Goal: Task Accomplishment & Management: Use online tool/utility

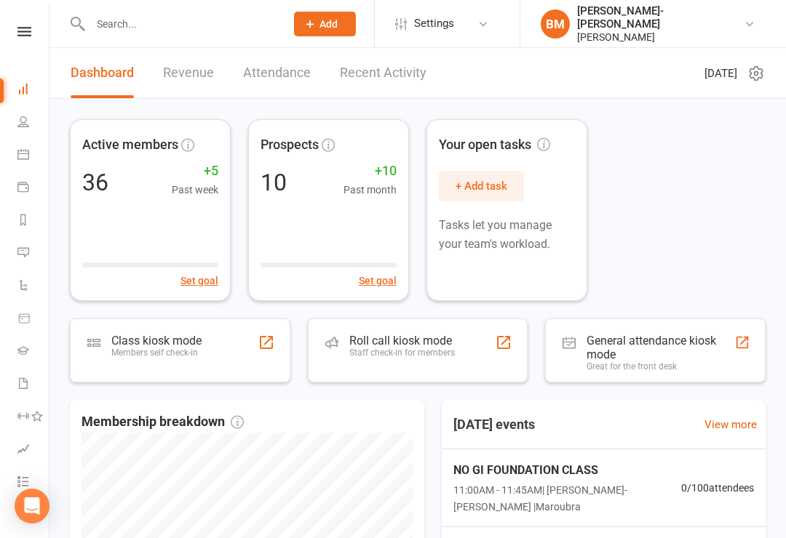
click at [12, 118] on li "People" at bounding box center [24, 123] width 49 height 33
click at [25, 118] on icon at bounding box center [23, 122] width 12 height 12
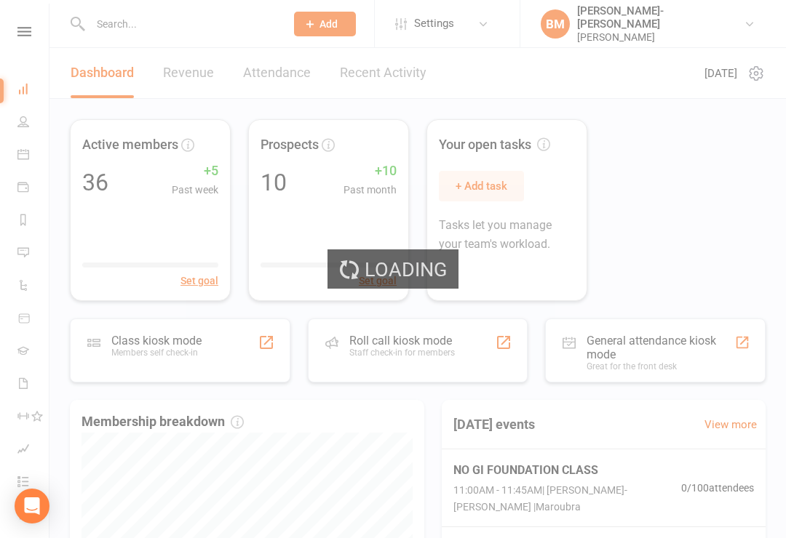
select select "100"
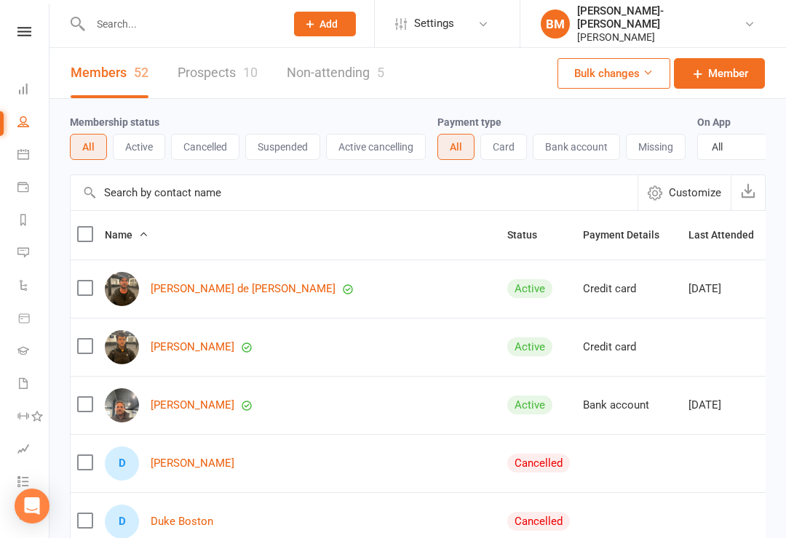
click at [35, 82] on link "Dashboard" at bounding box center [33, 90] width 33 height 33
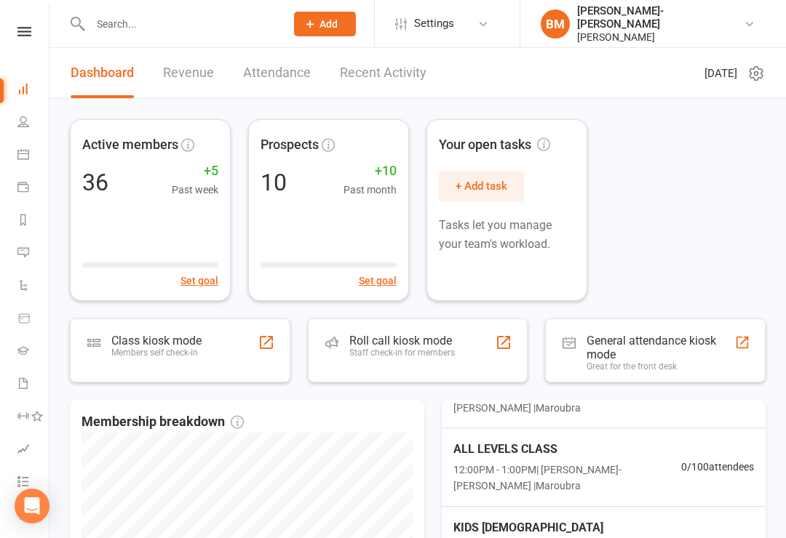
click at [610, 156] on div "Active members 36 +5 Past week Set goal Prospects 10 +10 Past month Set goal Yo…" at bounding box center [417, 210] width 695 height 182
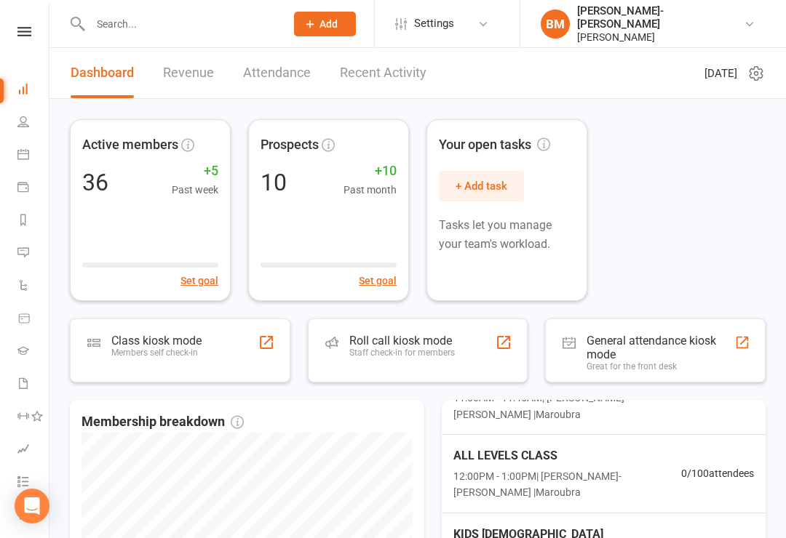
click at [392, 64] on link "Recent Activity" at bounding box center [383, 73] width 87 height 50
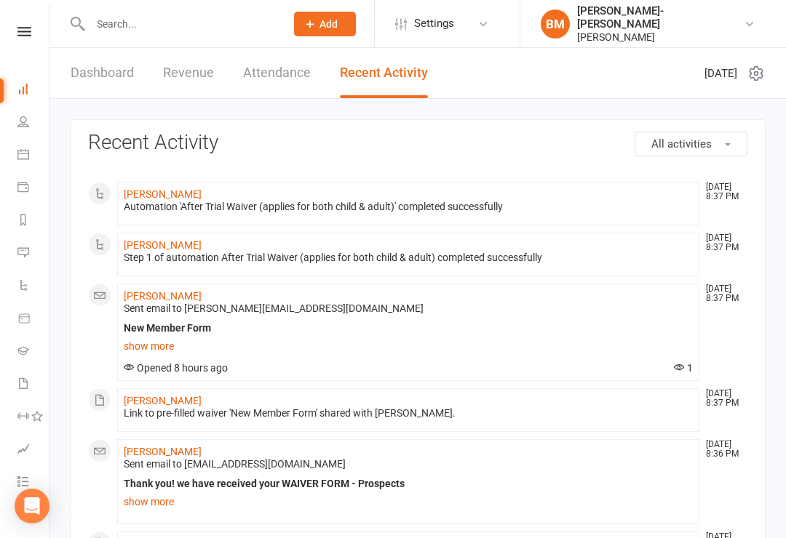
click at [14, 28] on link at bounding box center [25, 31] width 52 height 9
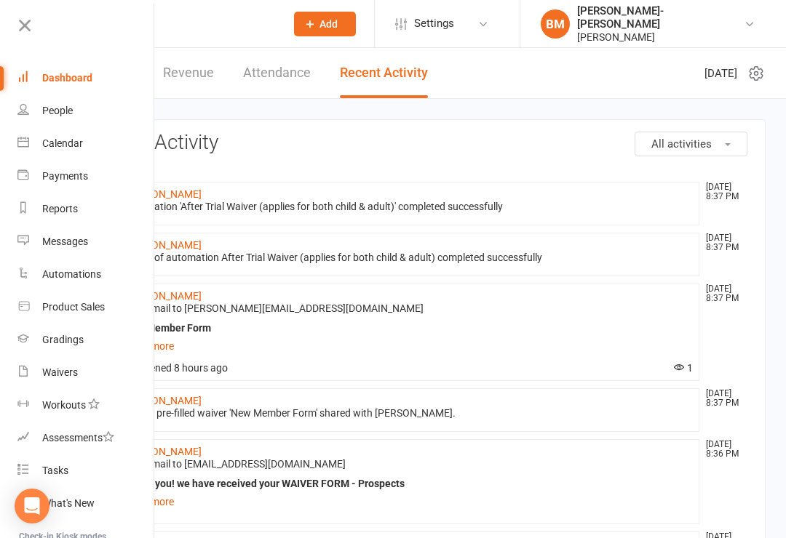
click at [190, 86] on link "Revenue" at bounding box center [188, 73] width 51 height 50
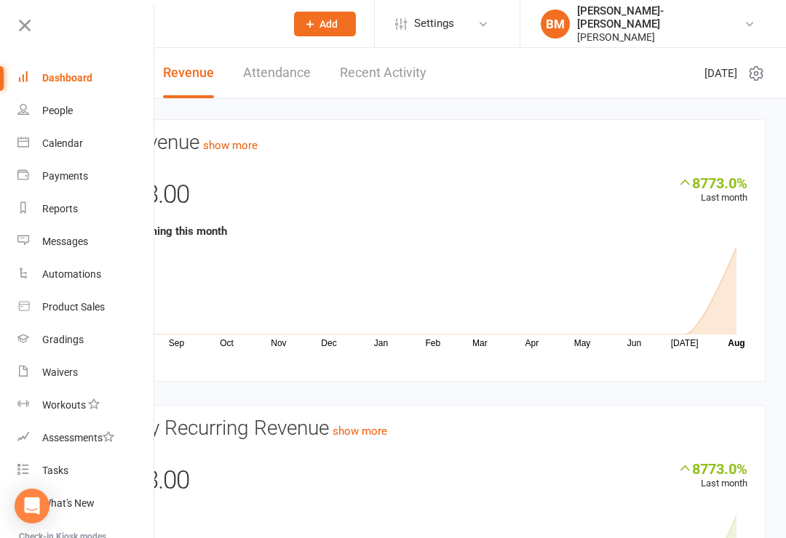
click at [23, 11] on nav "Clubworx Dashboard People Calendar Payments Reports Messages Automations Produc…" at bounding box center [77, 273] width 154 height 538
click at [23, 20] on icon at bounding box center [25, 25] width 20 height 20
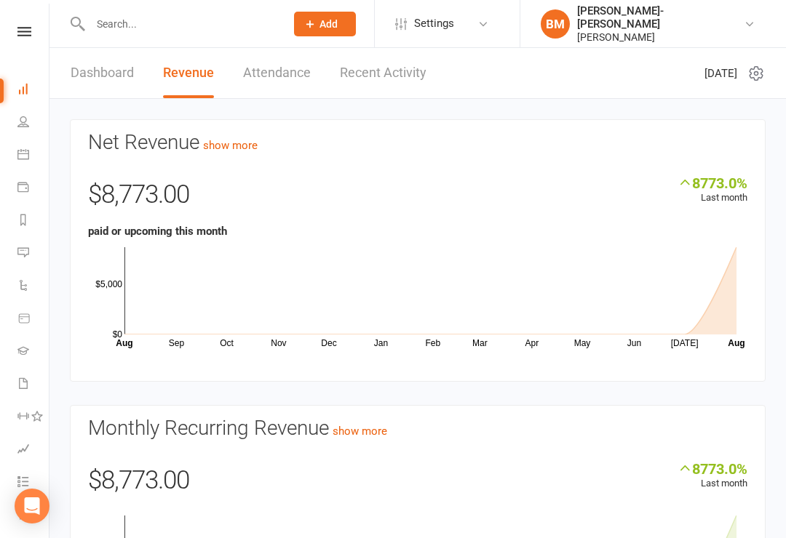
click at [103, 67] on link "Dashboard" at bounding box center [102, 73] width 63 height 50
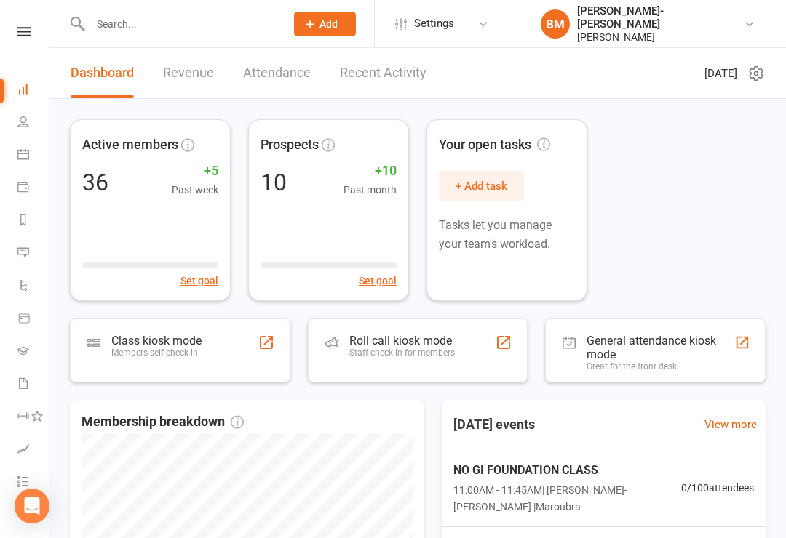
click at [185, 352] on div "Members self check-in" at bounding box center [156, 353] width 90 height 10
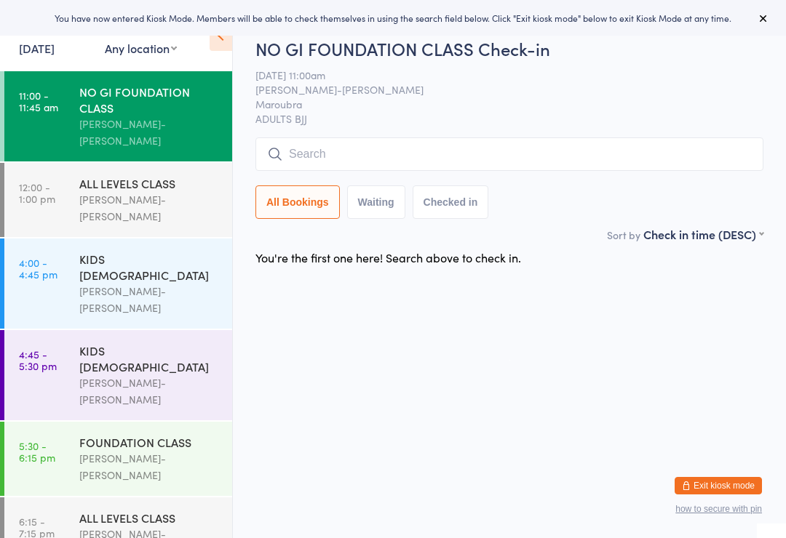
click at [616, 133] on div "NO GI FOUNDATION CLASS Check-in 13 Aug 11:00am Braddah Jiu-Jitsu Maroubra Marou…" at bounding box center [509, 131] width 508 height 190
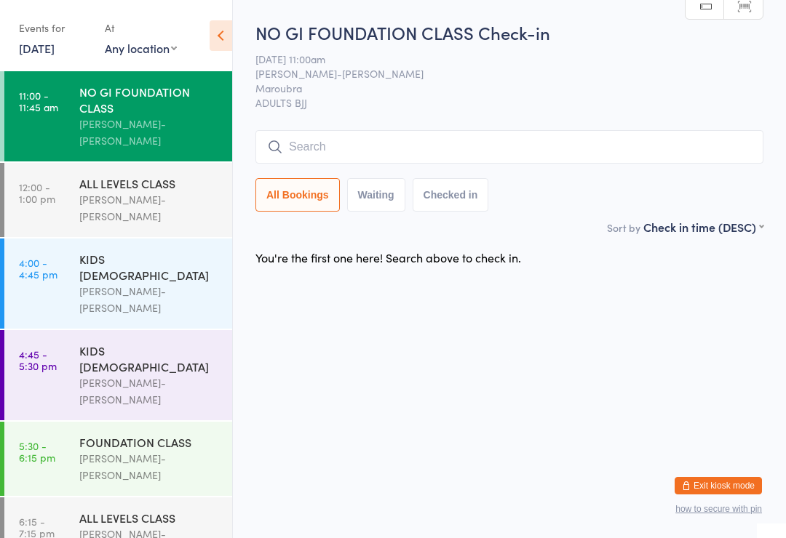
click at [55, 30] on div "Events for" at bounding box center [54, 28] width 71 height 24
click at [55, 53] on link "13 Aug, 2025" at bounding box center [37, 48] width 36 height 16
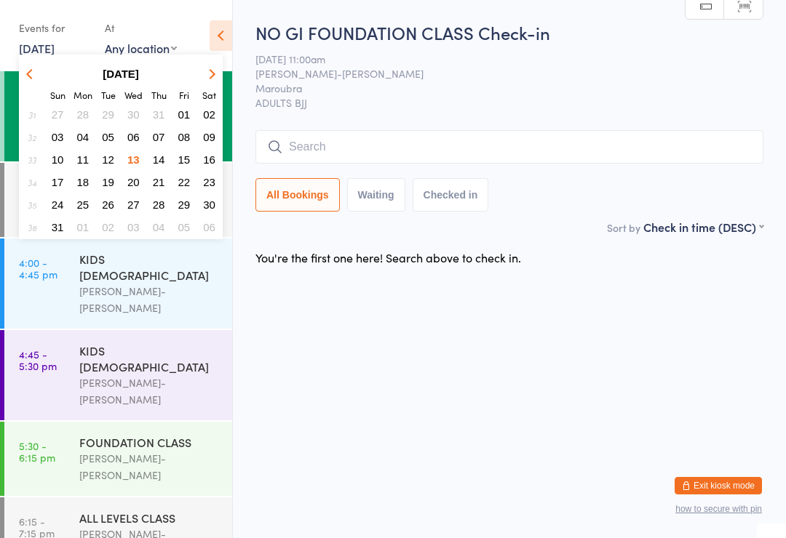
click at [135, 151] on button "13" at bounding box center [133, 160] width 23 height 20
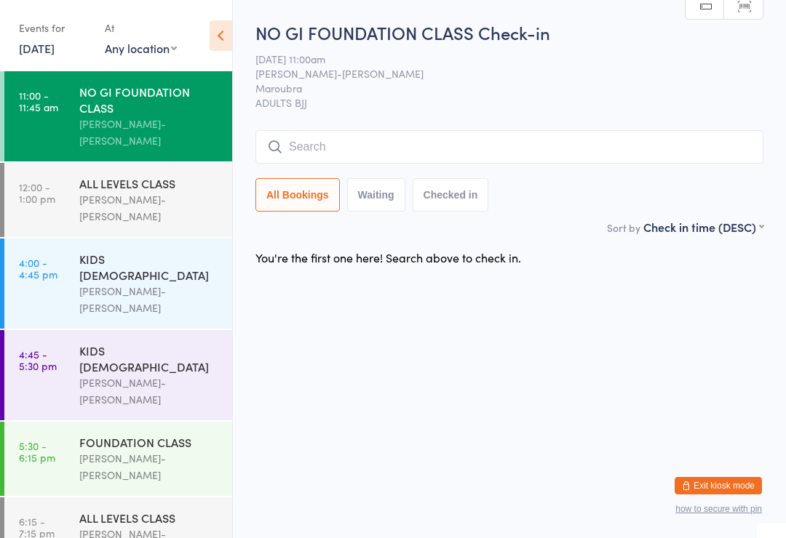
click at [156, 47] on select "Any location Example Room (Rename me!) Maroubra" at bounding box center [141, 48] width 72 height 16
click at [719, 471] on html "You have now entered Kiosk Mode. Members will be able to check themselves in us…" at bounding box center [393, 269] width 786 height 538
click at [720, 483] on button "Exit kiosk mode" at bounding box center [717, 485] width 87 height 17
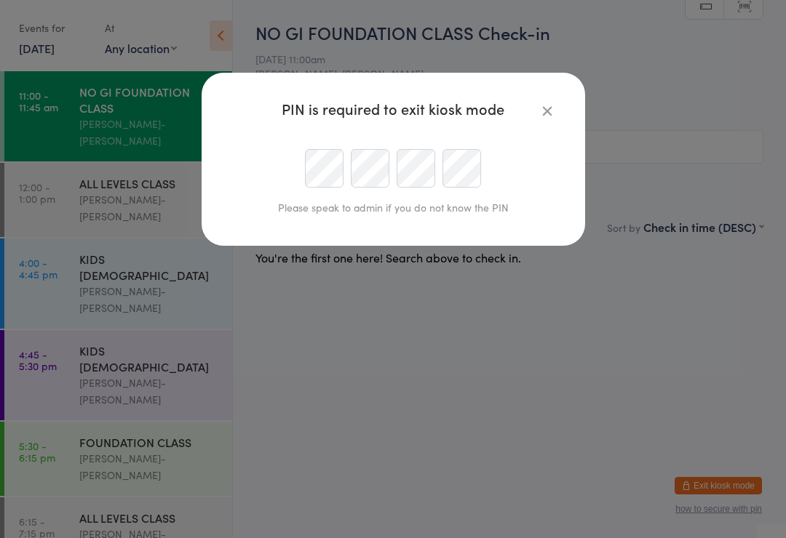
click at [536, 127] on div "PIN is required to exit kiosk mode Please speak to admin if you do not know the…" at bounding box center [393, 166] width 325 height 129
click at [539, 113] on icon "button" at bounding box center [547, 111] width 16 height 16
